Goal: Information Seeking & Learning: Learn about a topic

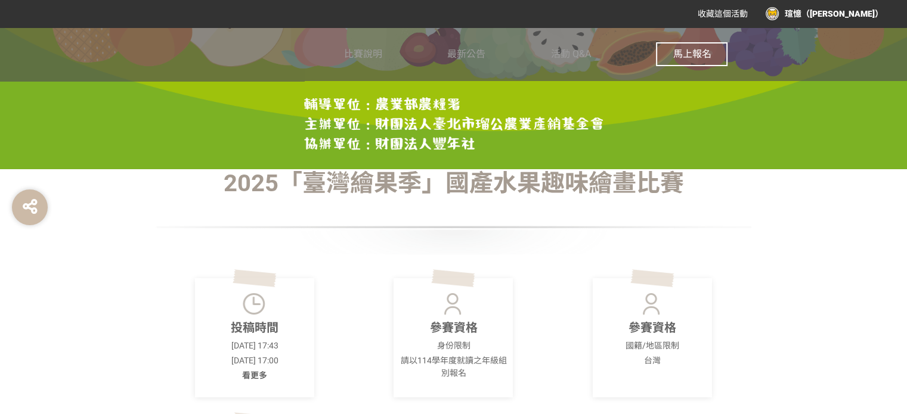
scroll to position [238, 0]
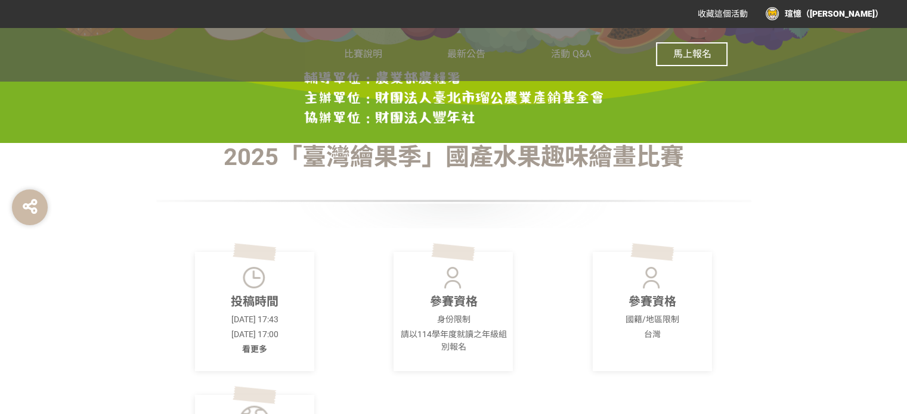
click at [252, 346] on span "看更多" at bounding box center [254, 350] width 25 height 10
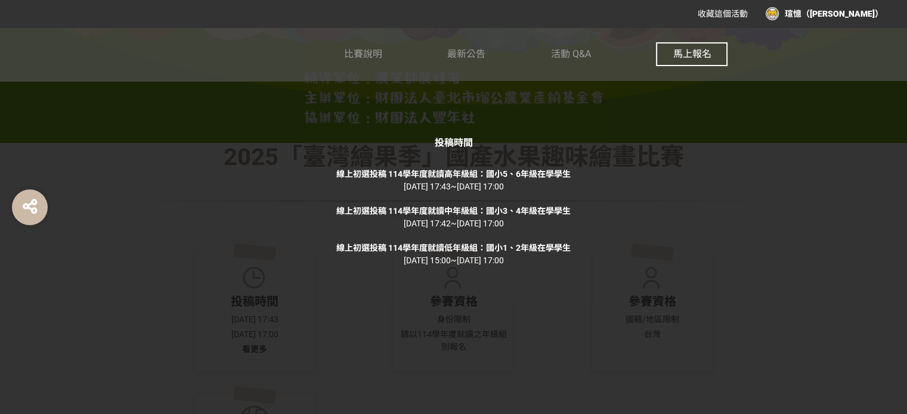
click at [657, 112] on div "投稿時間 線上初選投稿 114學年度就讀高年級組：國小5、6年級在學學生 [DATE] 17:43 ~ [DATE] 17:00 線上初選投稿 114學年度就…" at bounding box center [453, 207] width 907 height 414
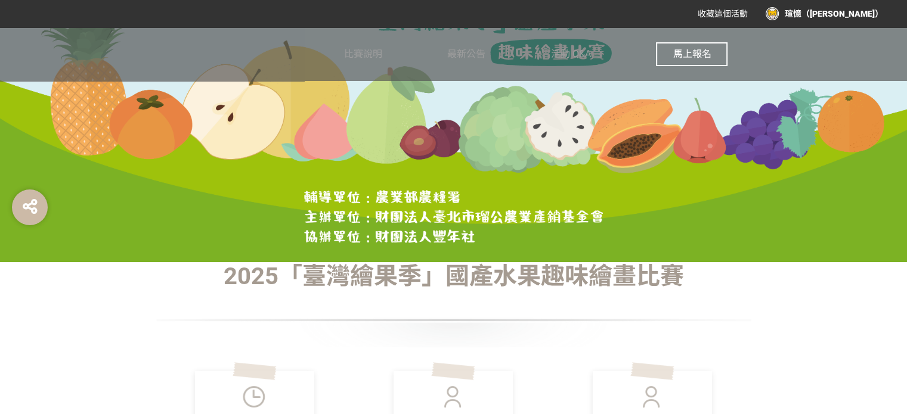
scroll to position [0, 0]
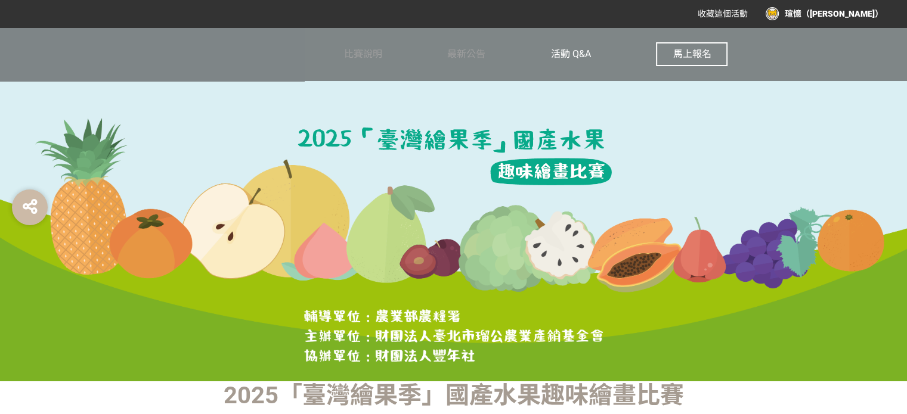
click at [579, 52] on span "活動 Q&A" at bounding box center [571, 53] width 40 height 11
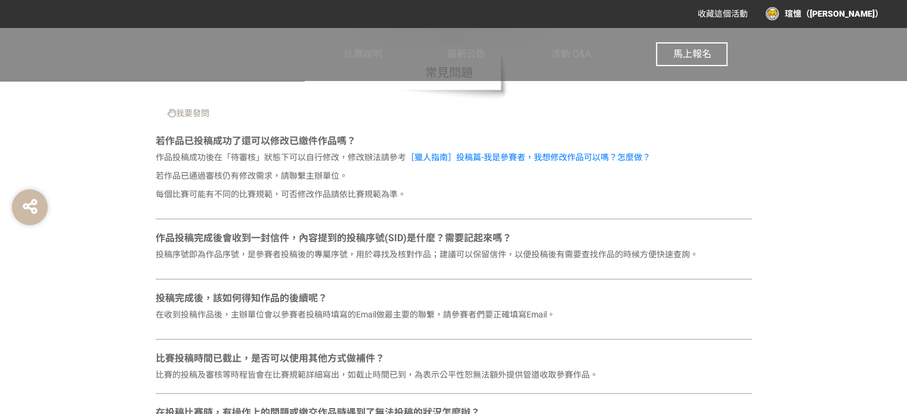
scroll to position [477, 0]
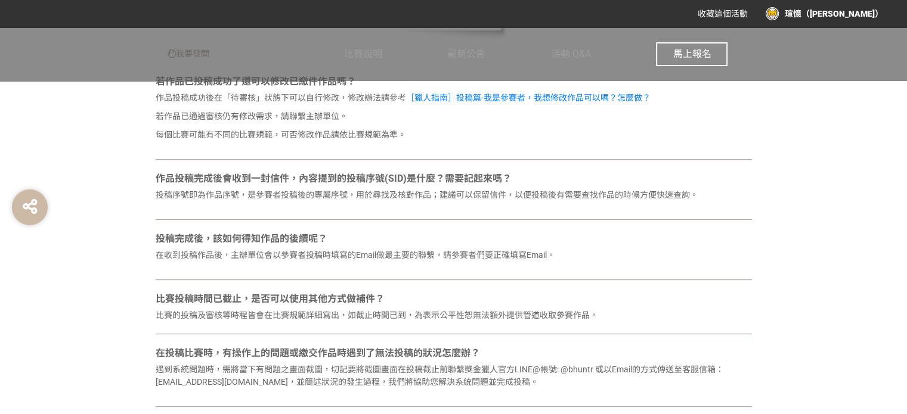
click at [837, 11] on div "瑄憶（[PERSON_NAME]）" at bounding box center [823, 13] width 117 height 13
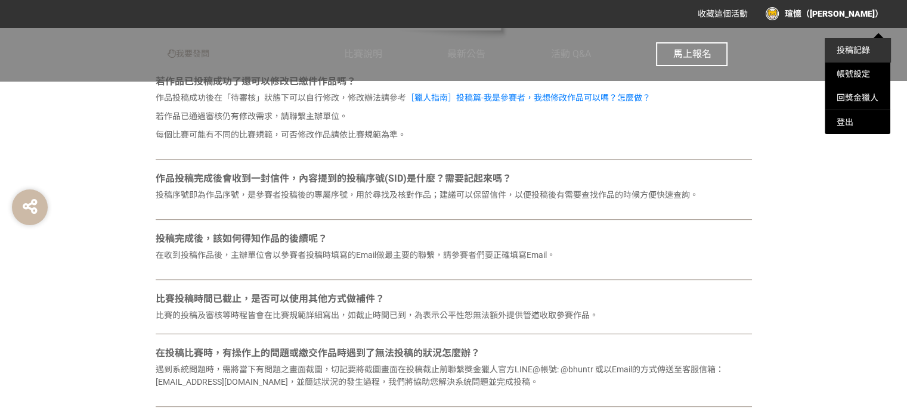
click at [855, 50] on link "投稿記錄" at bounding box center [852, 50] width 33 height 10
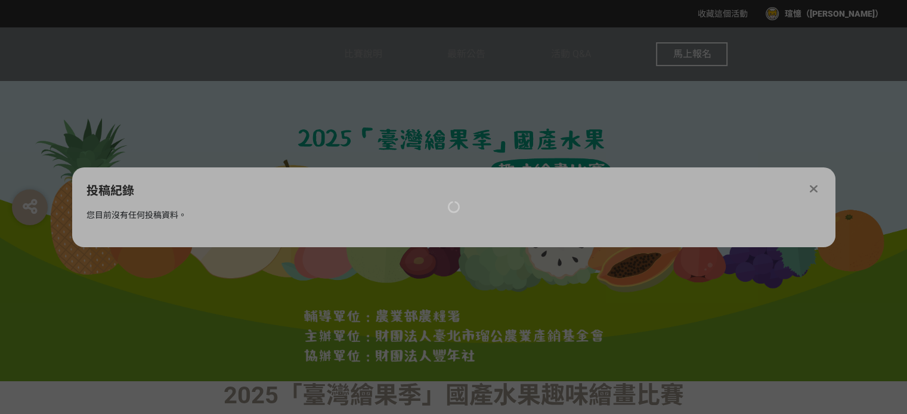
scroll to position [0, 0]
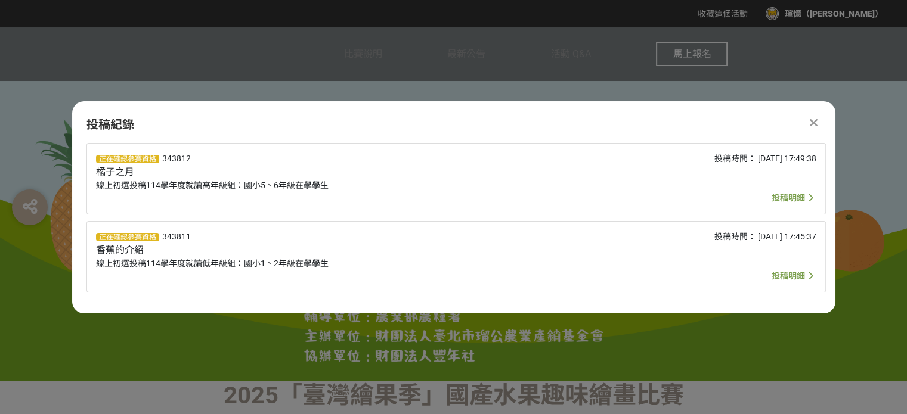
click at [777, 197] on span "投稿明細" at bounding box center [787, 198] width 33 height 10
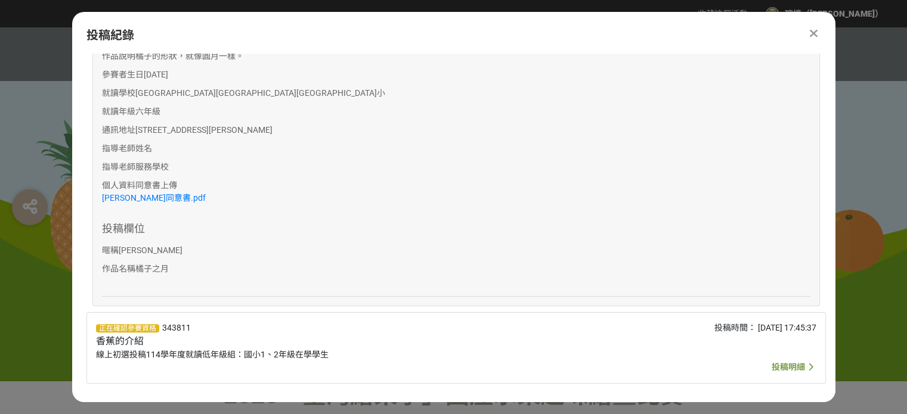
scroll to position [683, 0]
click at [785, 362] on span "投稿明細" at bounding box center [787, 367] width 33 height 10
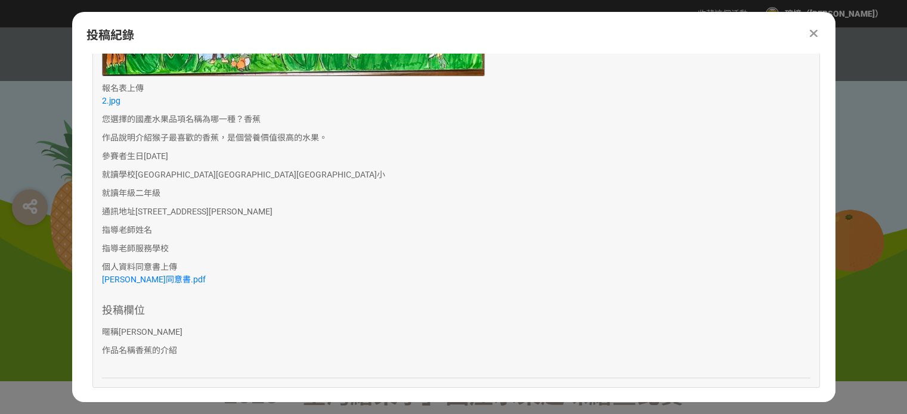
scroll to position [1540, 0]
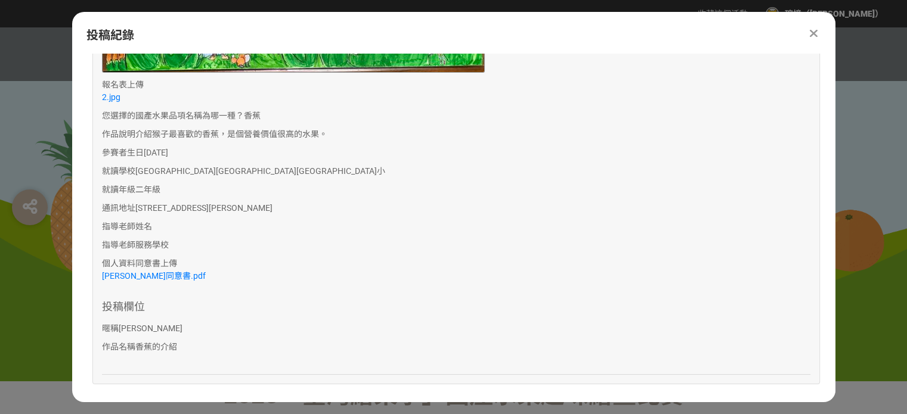
click at [810, 35] on icon at bounding box center [814, 33] width 8 height 12
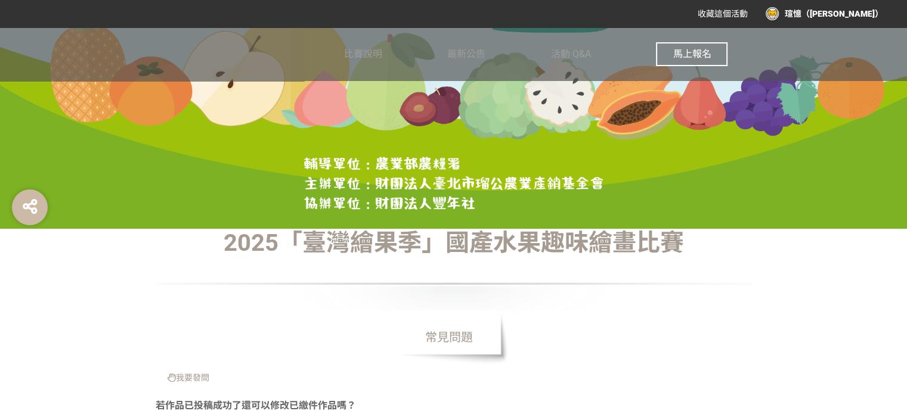
scroll to position [60, 0]
